Goal: Task Accomplishment & Management: Use online tool/utility

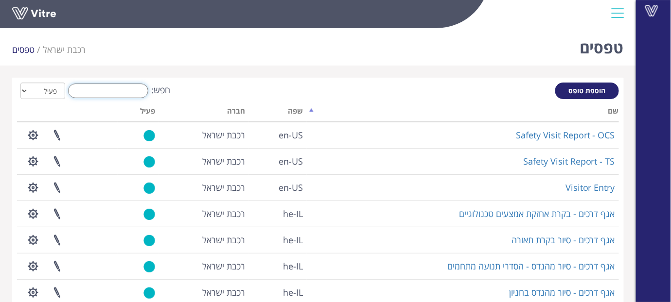
click at [122, 86] on input "חפש:" at bounding box center [108, 91] width 80 height 15
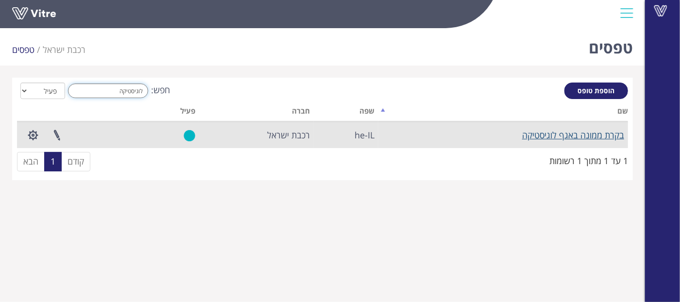
type input "לוגיסטיקה"
click at [544, 138] on link "בקרת ממונה באגף לוגיסטיקה" at bounding box center [573, 135] width 102 height 12
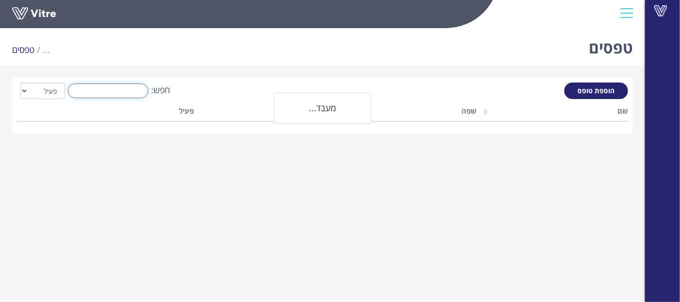
click at [91, 95] on input "חפש:" at bounding box center [108, 91] width 80 height 15
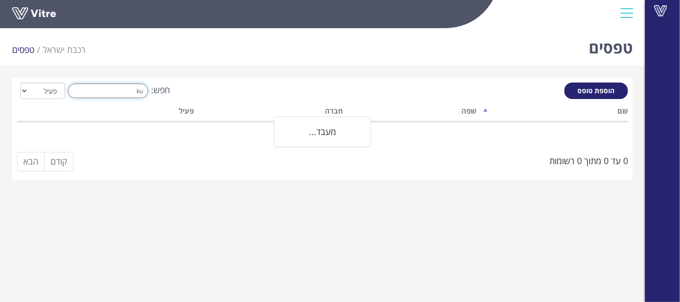
type input "k"
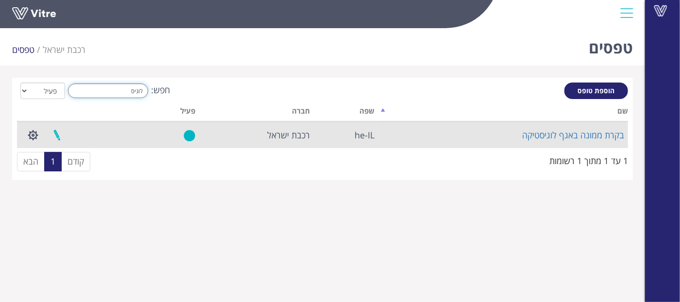
type input "לוגיס"
click at [54, 130] on link at bounding box center [57, 135] width 24 height 26
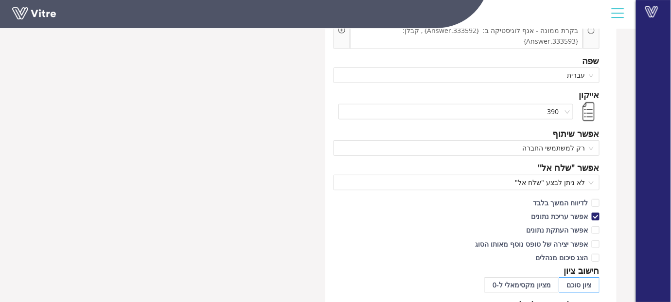
scroll to position [150, 0]
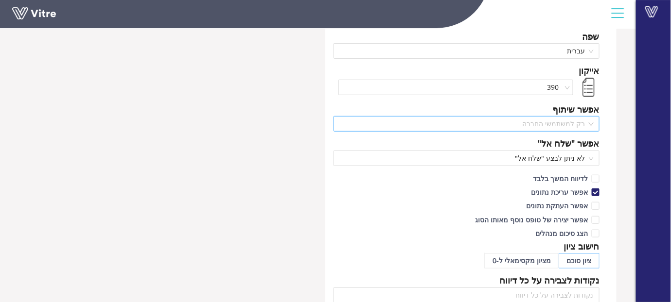
click at [595, 117] on div "רק למשתמשי החברה" at bounding box center [466, 124] width 266 height 16
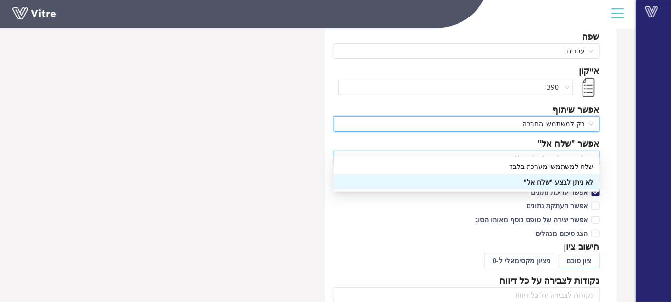
click at [594, 151] on div "לא ניתן לבצע "שלח אל"" at bounding box center [466, 159] width 266 height 16
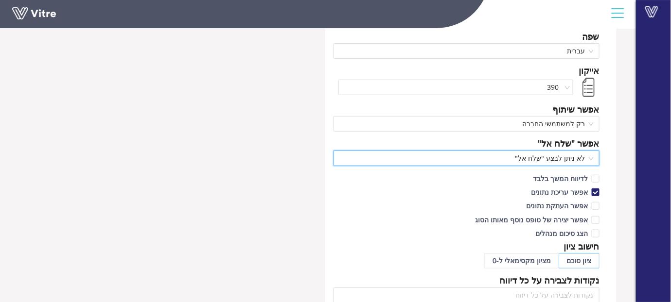
click at [594, 151] on div "לא ניתן לבצע "שלח אל"" at bounding box center [466, 159] width 266 height 16
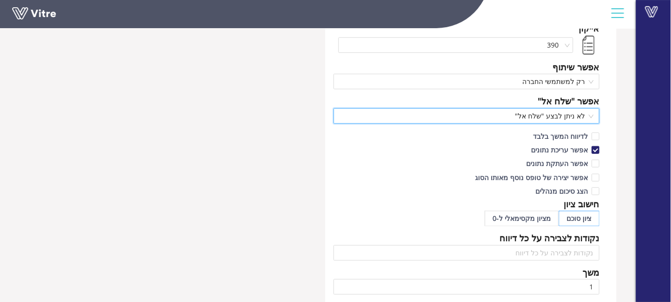
scroll to position [193, 0]
click at [594, 108] on div "לא ניתן לבצע "שלח אל"" at bounding box center [466, 116] width 266 height 16
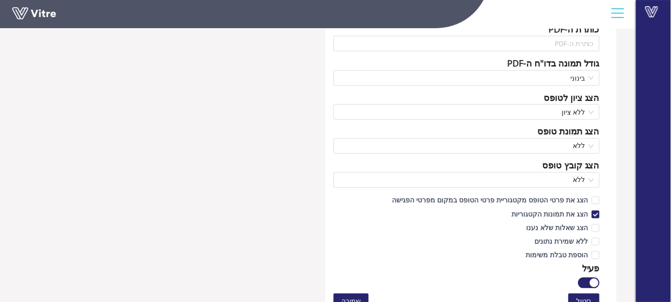
scroll to position [469, 0]
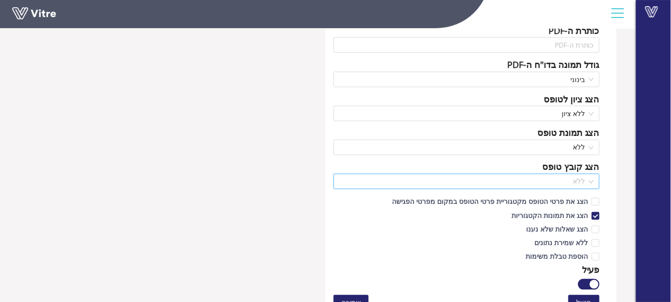
click at [591, 174] on span "ללא" at bounding box center [466, 181] width 254 height 15
click at [592, 226] on span at bounding box center [595, 230] width 8 height 8
click at [592, 228] on input "הצג שאלות שלא נענו" at bounding box center [595, 232] width 9 height 9
click at [594, 226] on span at bounding box center [595, 230] width 8 height 8
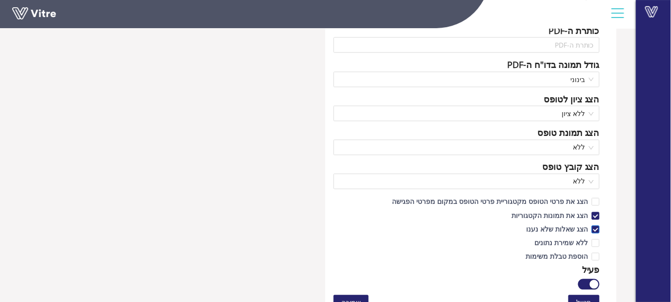
click at [594, 228] on input "הצג שאלות שלא נענו" at bounding box center [595, 232] width 9 height 9
checkbox input "false"
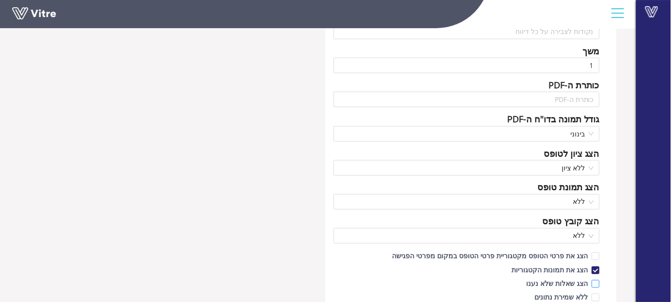
scroll to position [414, 0]
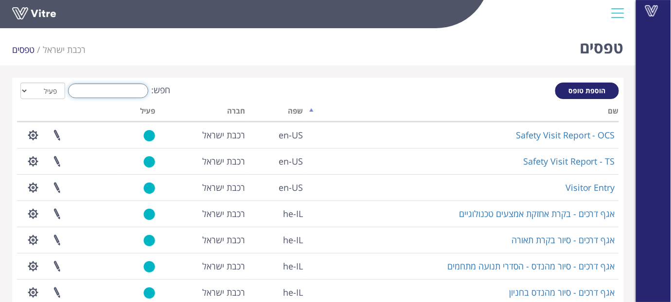
click at [106, 95] on input "חפש:" at bounding box center [108, 91] width 80 height 15
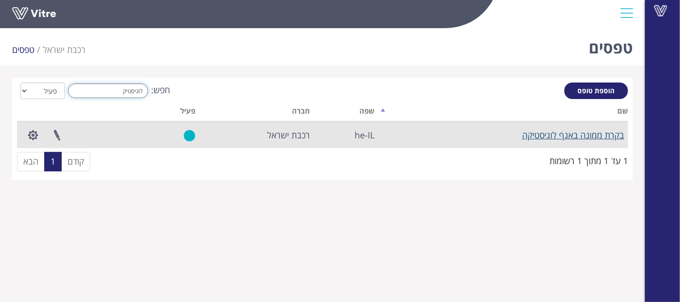
type input "לוגיסטיק"
click at [564, 138] on link "בקרת ממונה באגף לוגיסטיקה" at bounding box center [573, 135] width 102 height 12
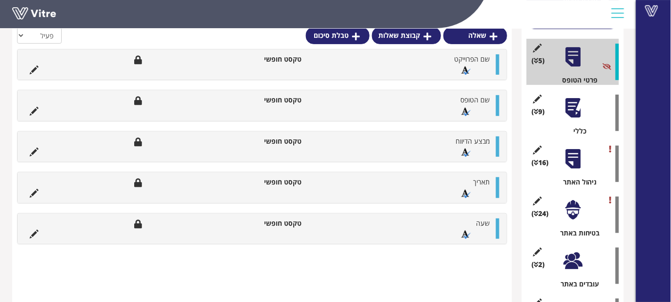
scroll to position [127, 0]
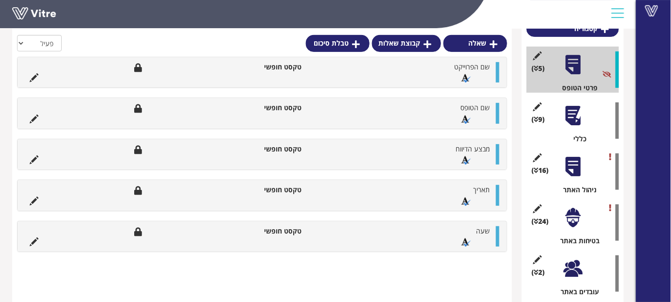
click at [574, 113] on div at bounding box center [573, 116] width 22 height 22
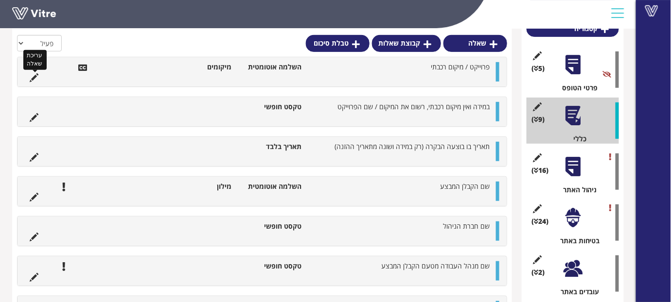
click at [34, 76] on icon at bounding box center [34, 77] width 9 height 9
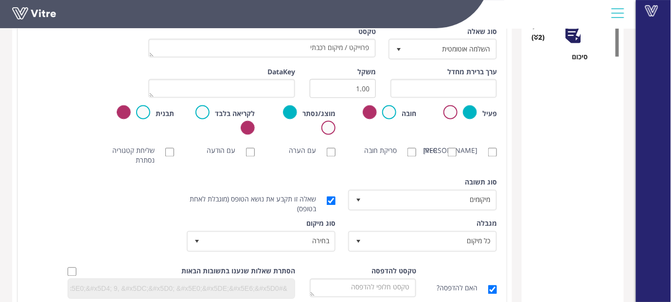
scroll to position [455, 0]
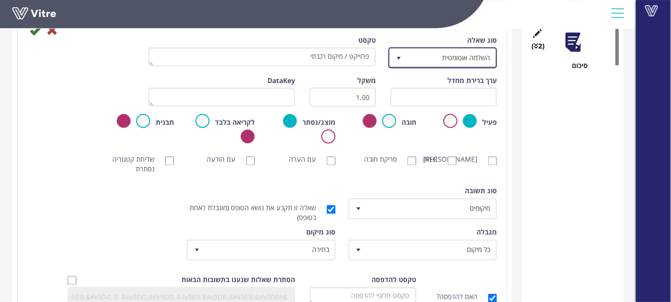
click at [397, 54] on span "select" at bounding box center [399, 58] width 8 height 8
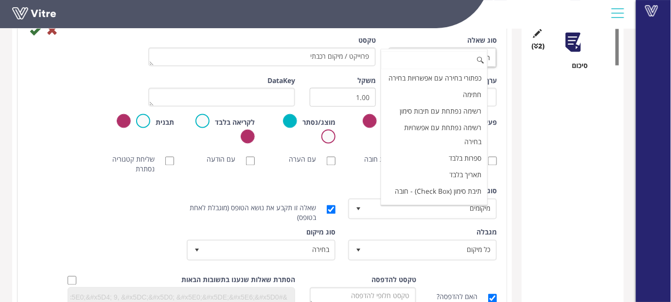
scroll to position [0, 0]
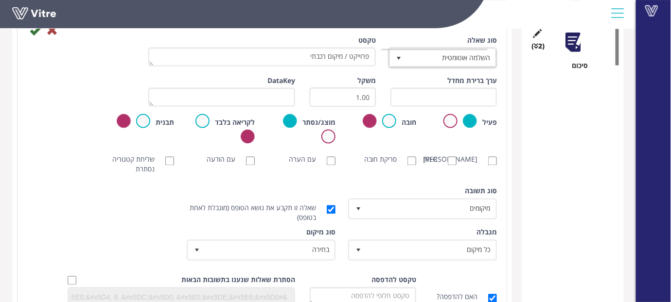
click at [582, 177] on div "טבלת סיכום קטגוריה (5 ) פרטי הטופס (9 ) כללי (16 ) ניהול האתר (24 ) בטיחות באתר…" at bounding box center [573, 160] width 102 height 989
click at [397, 60] on span "select" at bounding box center [399, 58] width 8 height 8
click at [558, 126] on div "טבלת סיכום קטגוריה (5 ) פרטי הטופס (9 ) כללי (16 ) ניהול האתר (24 ) בטיחות באתר…" at bounding box center [573, 160] width 102 height 989
click at [399, 60] on span "select" at bounding box center [399, 58] width 8 height 8
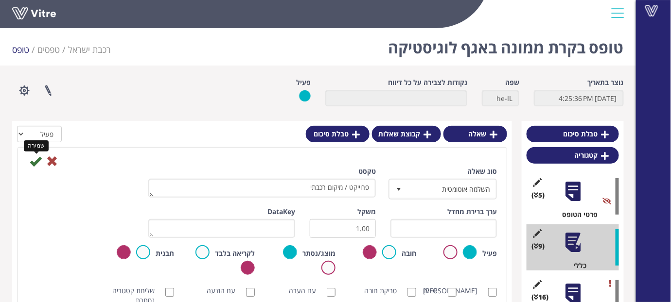
click at [35, 156] on icon at bounding box center [36, 162] width 12 height 12
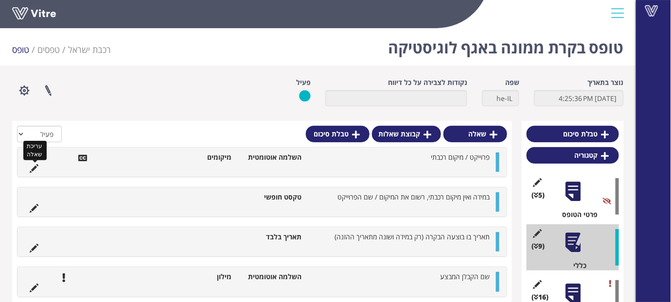
click at [35, 169] on icon at bounding box center [34, 168] width 9 height 9
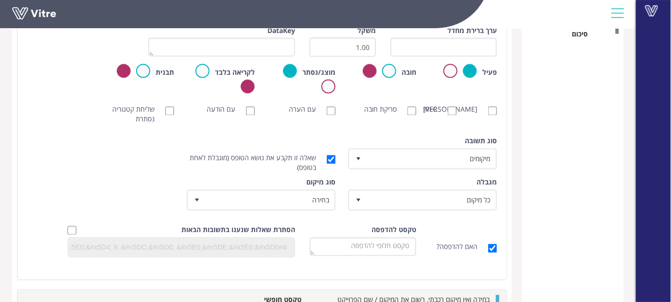
scroll to position [481, 0]
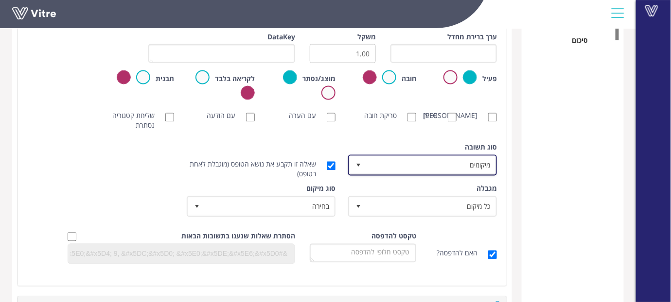
click at [358, 165] on span "select" at bounding box center [358, 166] width 8 height 8
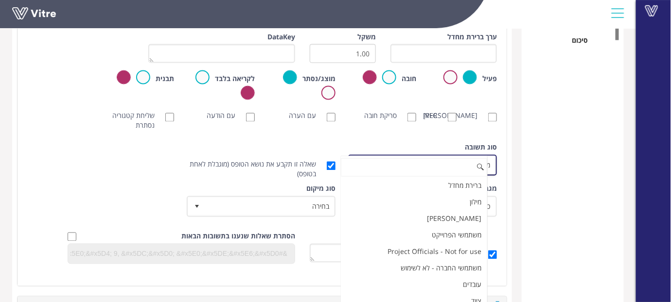
scroll to position [14, 0]
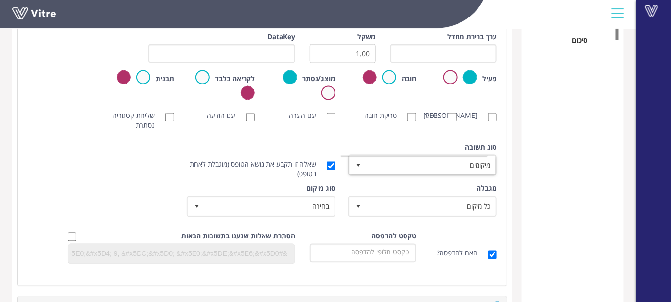
click at [539, 219] on div "טבלת סיכום קטגוריה (5 ) פרטי הטופס (9 ) כללי (16 ) ניהול האתר (24 ) בטיחות באתר…" at bounding box center [573, 125] width 102 height 971
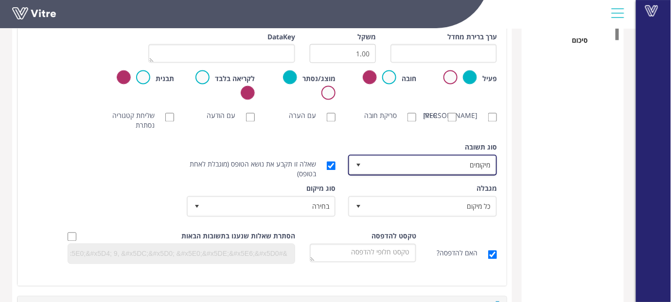
click at [355, 168] on span "select" at bounding box center [358, 166] width 8 height 8
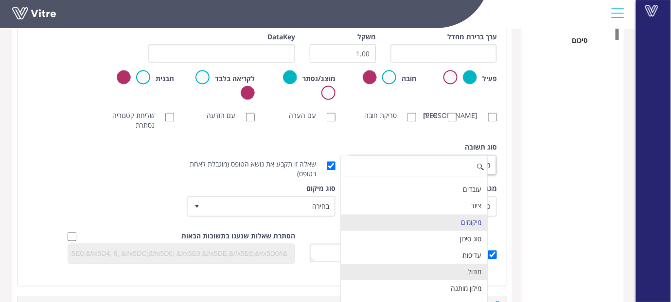
scroll to position [128, 0]
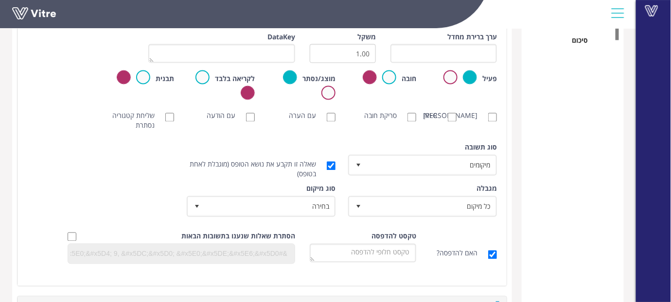
click at [554, 190] on div "טבלת סיכום קטגוריה (5 ) פרטי הטופס (9 ) כללי (16 ) ניהול האתר (24 ) בטיחות באתר…" at bounding box center [573, 125] width 102 height 971
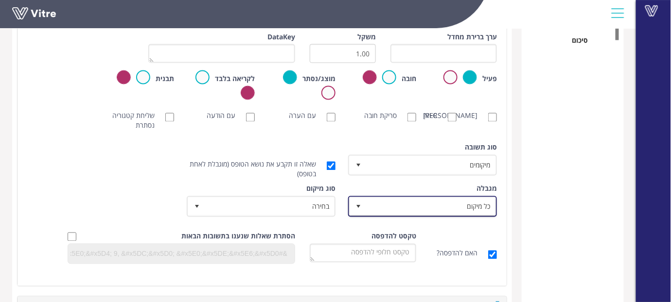
click at [361, 206] on span "select" at bounding box center [358, 207] width 8 height 8
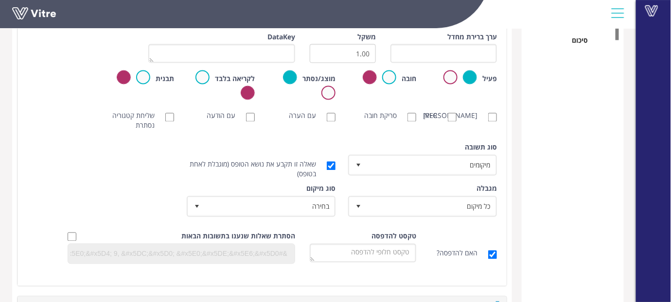
click at [539, 182] on div "טבלת סיכום קטגוריה (5 ) פרטי הטופס (9 ) כללי (16 ) ניהול האתר (24 ) בטיחות באתר…" at bounding box center [573, 125] width 102 height 971
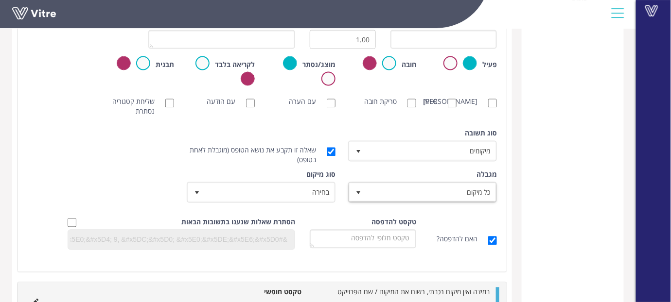
scroll to position [518, 0]
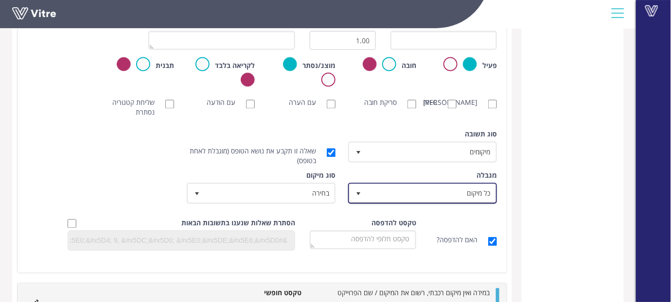
click at [358, 192] on span "select" at bounding box center [358, 195] width 8 height 8
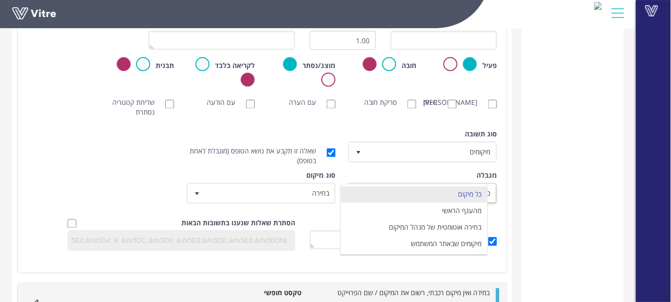
click at [523, 205] on div "טבלת סיכום קטגוריה (5 ) פרטי הטופס (9 ) כללי (16 ) ניהול האתר (24 ) בטיחות באתר…" at bounding box center [573, 100] width 102 height 995
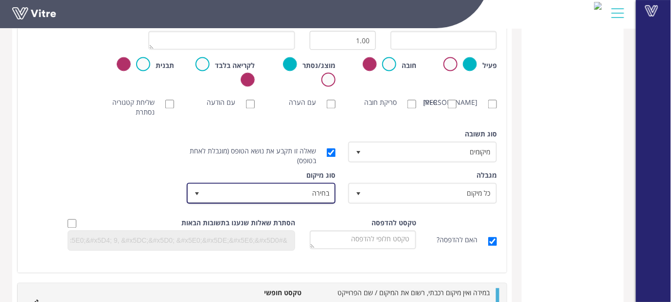
click at [199, 195] on span "select" at bounding box center [197, 195] width 8 height 8
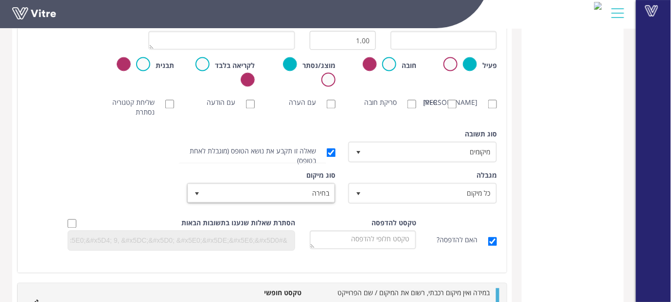
click at [537, 202] on div "טבלת סיכום קטגוריה (5 ) פרטי הטופס (9 ) כללי (16 ) ניהול האתר (24 ) בטיחות באתר…" at bounding box center [573, 100] width 102 height 995
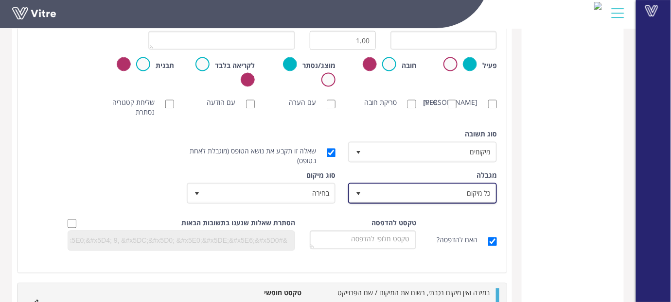
click at [360, 193] on span "select" at bounding box center [358, 195] width 8 height 8
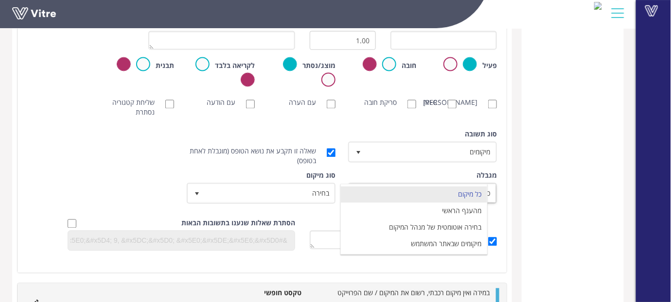
click at [132, 156] on div "סוג [PERSON_NAME] ברירת מחדל 0 סוג [PERSON_NAME] מיקומים 8 מודול בחירה שאלה זו …" at bounding box center [262, 150] width 484 height 41
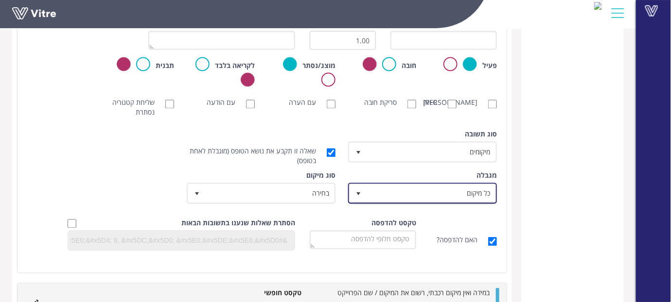
click at [360, 191] on span "select" at bounding box center [358, 195] width 8 height 8
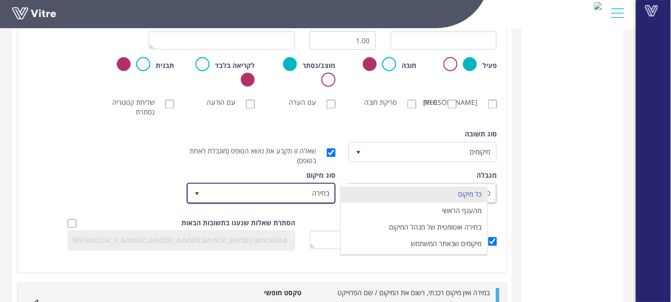
click at [198, 191] on span "select" at bounding box center [197, 195] width 8 height 8
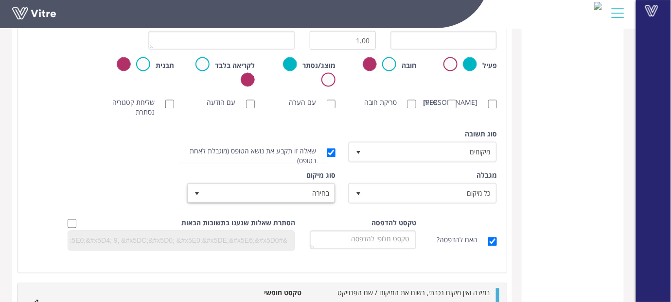
click at [101, 169] on div "סוג [PERSON_NAME] ברירת מחדל 0 סוג [PERSON_NAME] מיקומים 8 מודול בחירה שאלה זו …" at bounding box center [262, 150] width 484 height 41
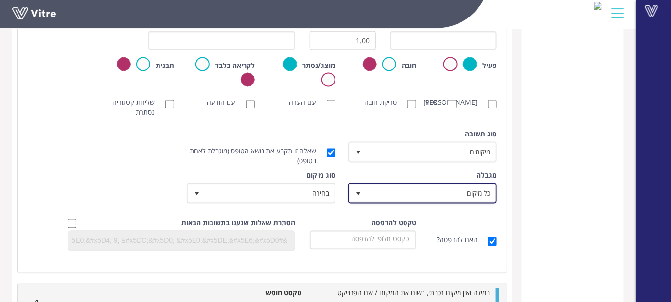
click at [362, 194] on span "select" at bounding box center [358, 195] width 8 height 8
click at [573, 210] on div "טבלת סיכום קטגוריה (5 ) פרטי הטופס (9 ) כללי (16 ) ניהול האתר (24 ) בטיחות באתר…" at bounding box center [573, 100] width 102 height 995
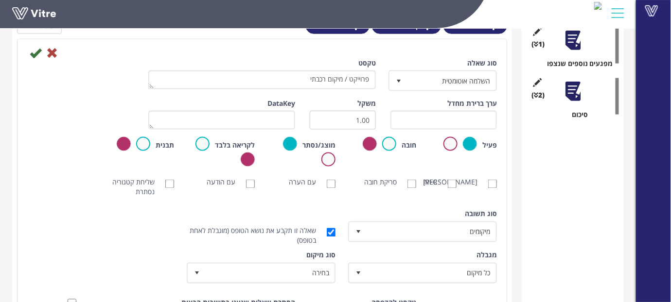
scroll to position [389, 0]
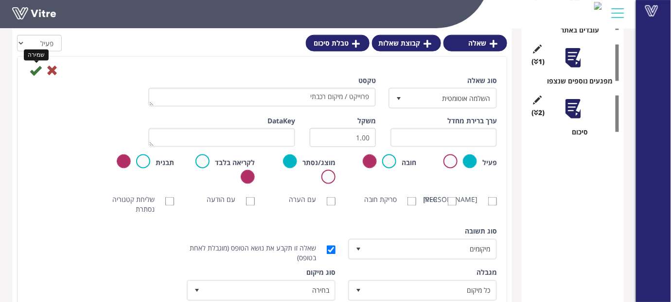
click at [31, 71] on icon at bounding box center [36, 71] width 12 height 12
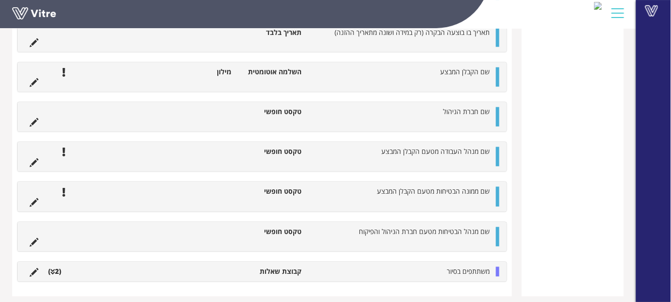
scroll to position [546, 0]
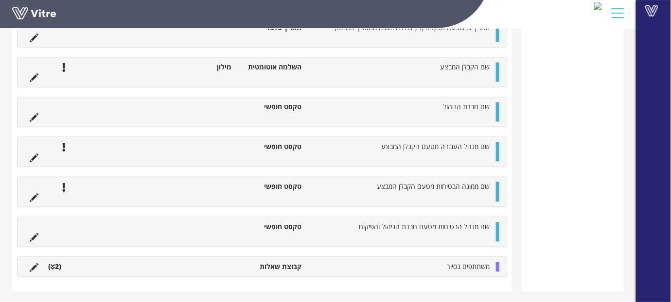
click at [58, 266] on li "(2 )" at bounding box center [54, 267] width 23 height 10
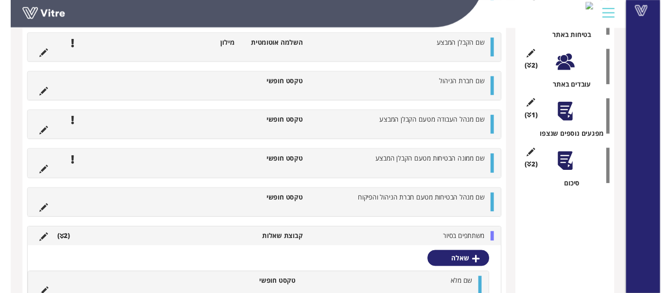
scroll to position [73, 0]
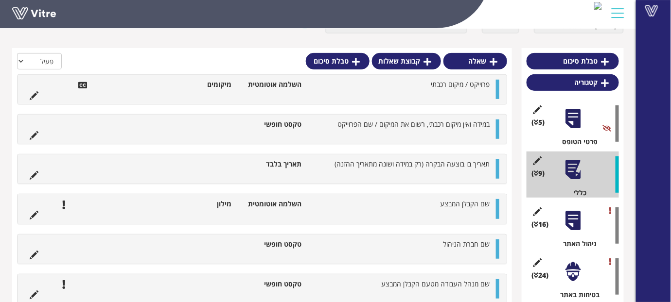
click at [574, 220] on div at bounding box center [573, 221] width 22 height 22
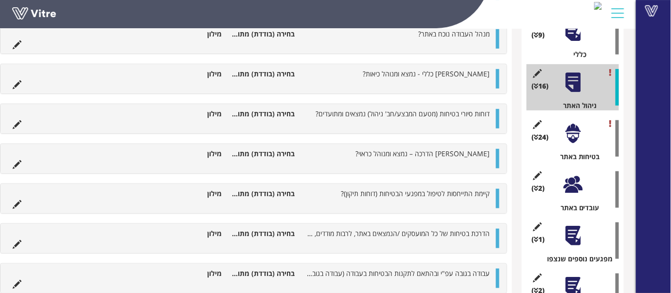
scroll to position [116, 0]
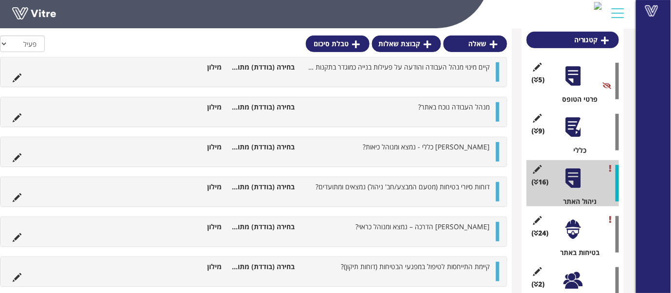
click at [582, 223] on div at bounding box center [573, 229] width 22 height 22
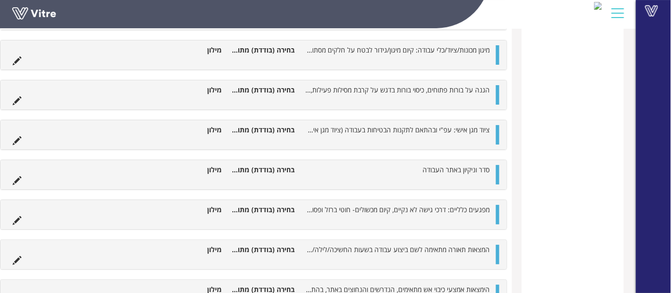
scroll to position [1147, 0]
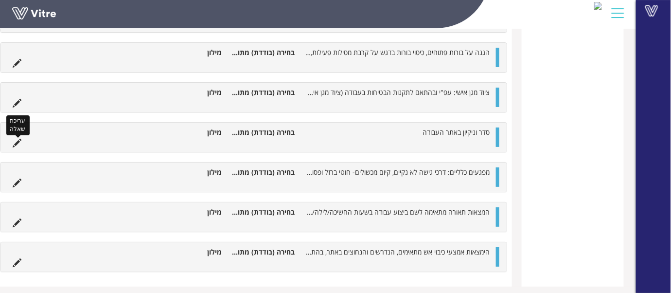
click at [17, 139] on icon at bounding box center [17, 143] width 9 height 9
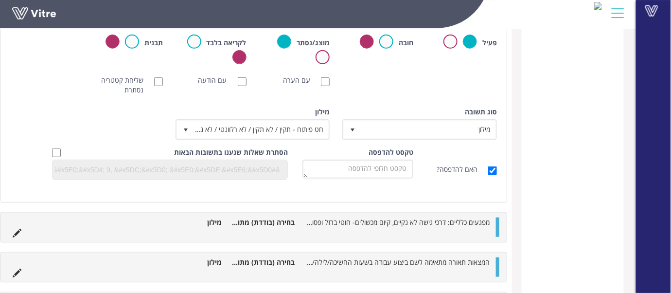
scroll to position [1317, 0]
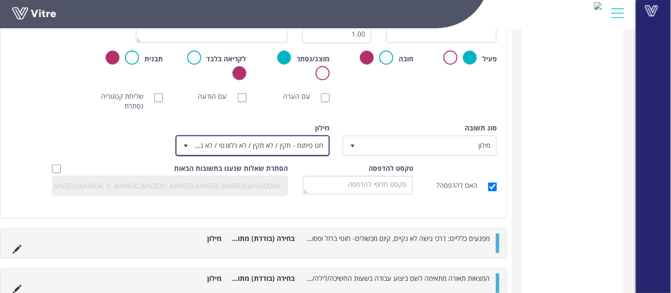
click at [187, 142] on span "select" at bounding box center [186, 146] width 8 height 8
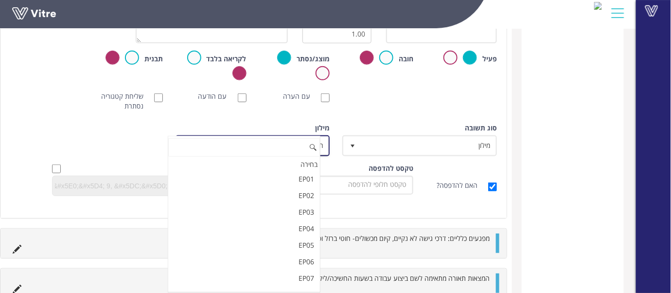
scroll to position [4602, 0]
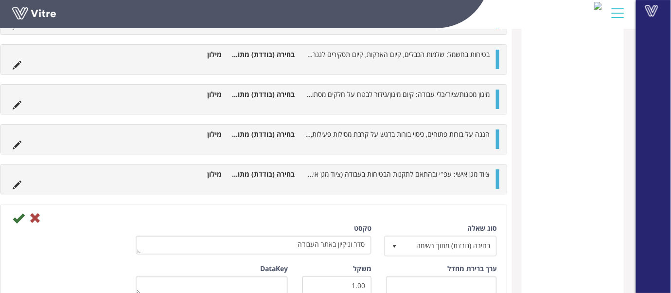
scroll to position [1058, 0]
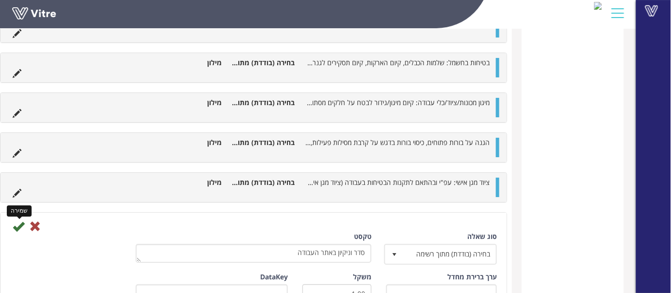
click at [17, 222] on icon at bounding box center [19, 226] width 12 height 12
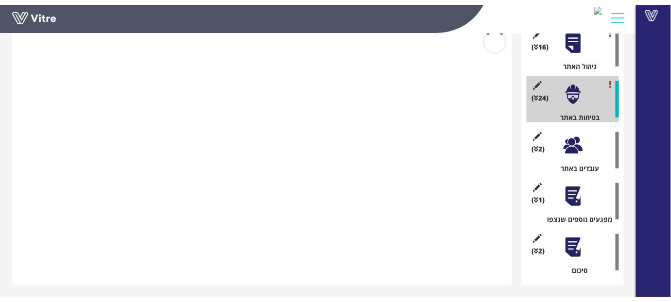
scroll to position [245, 0]
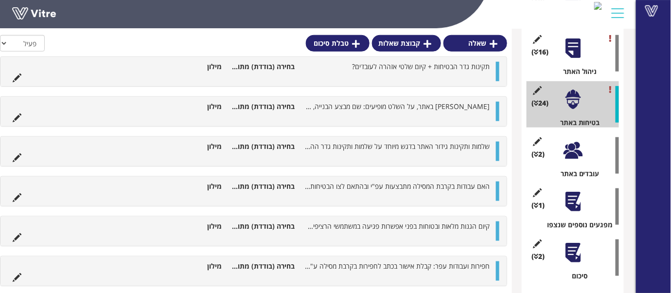
click at [574, 160] on div at bounding box center [573, 150] width 22 height 22
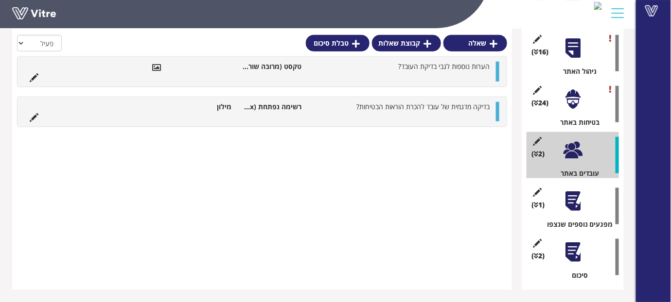
click at [580, 211] on div at bounding box center [573, 202] width 22 height 22
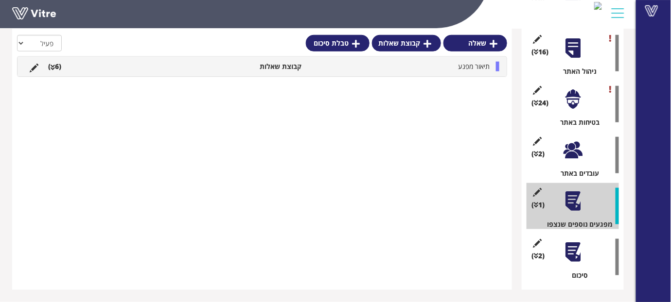
click at [56, 66] on li "(6 )" at bounding box center [54, 67] width 23 height 10
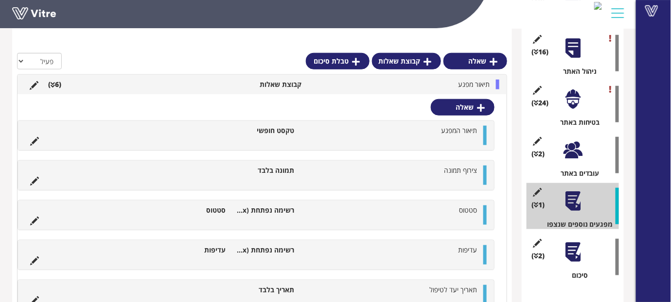
scroll to position [310, 0]
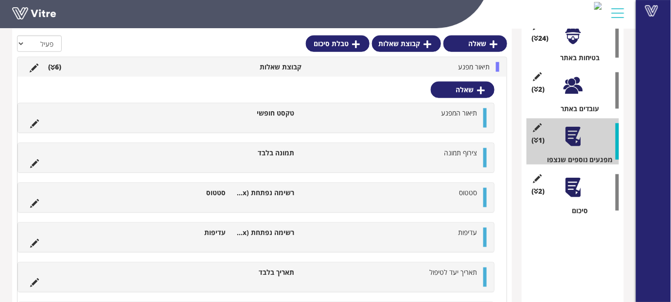
click at [569, 190] on div at bounding box center [573, 188] width 22 height 22
